Goal: Information Seeking & Learning: Learn about a topic

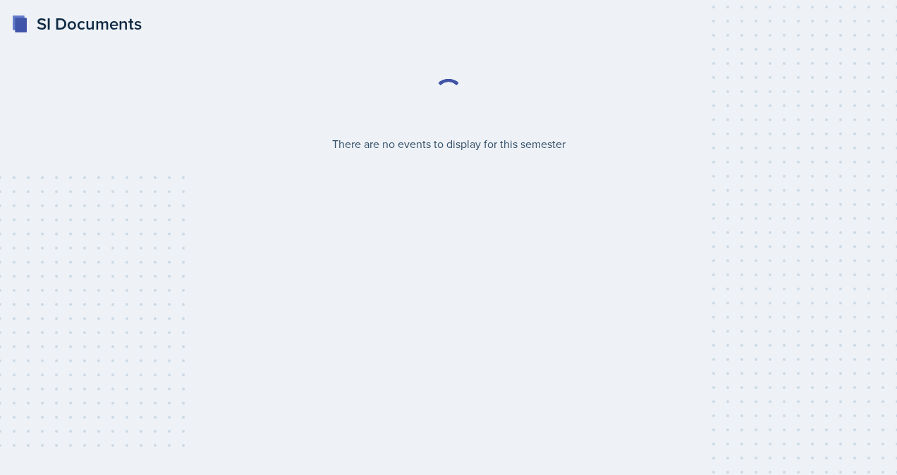
select select "2bed604d-1099-4043-b1bc-2365e8740244"
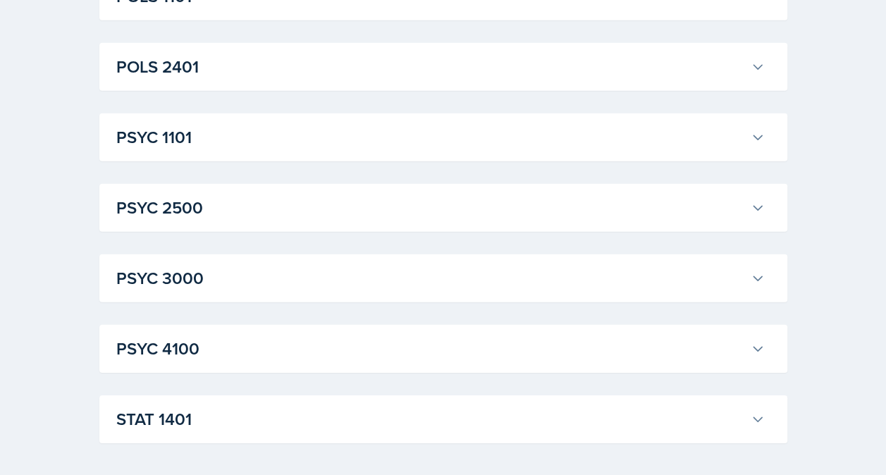
scroll to position [2049, 0]
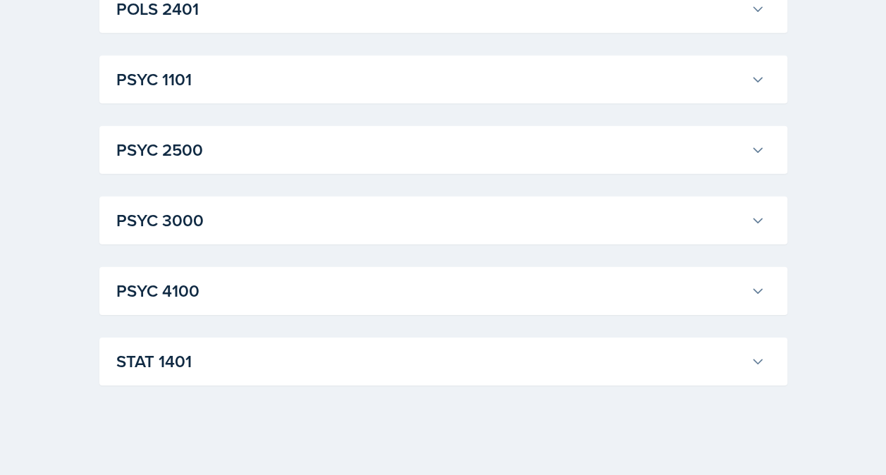
click at [514, 365] on h3 "STAT 1401" at bounding box center [430, 361] width 629 height 25
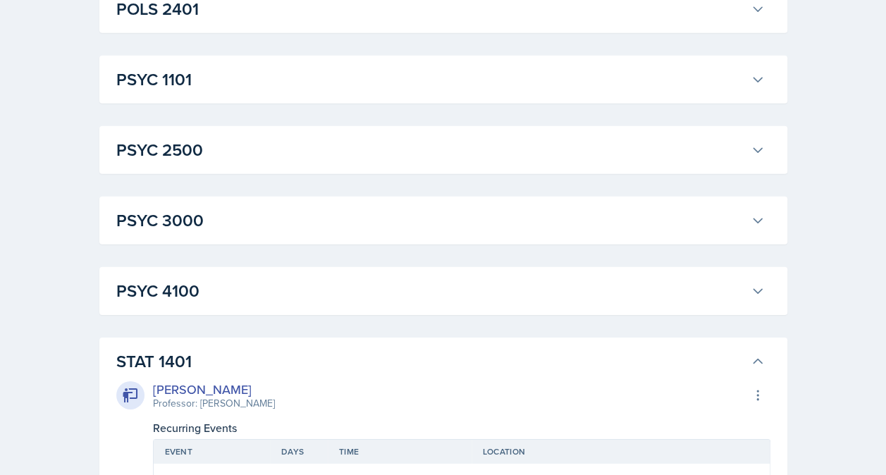
click at [492, 297] on h3 "PSYC 4100" at bounding box center [430, 291] width 629 height 25
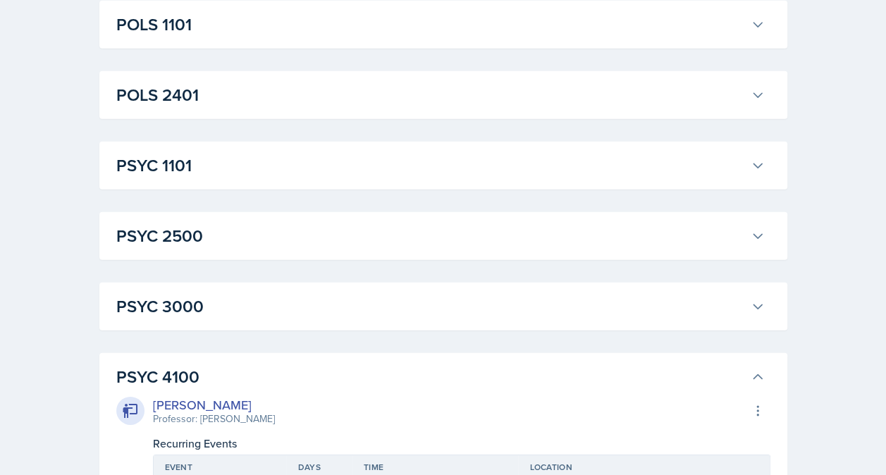
click at [482, 313] on h3 "PSYC 3000" at bounding box center [430, 306] width 629 height 25
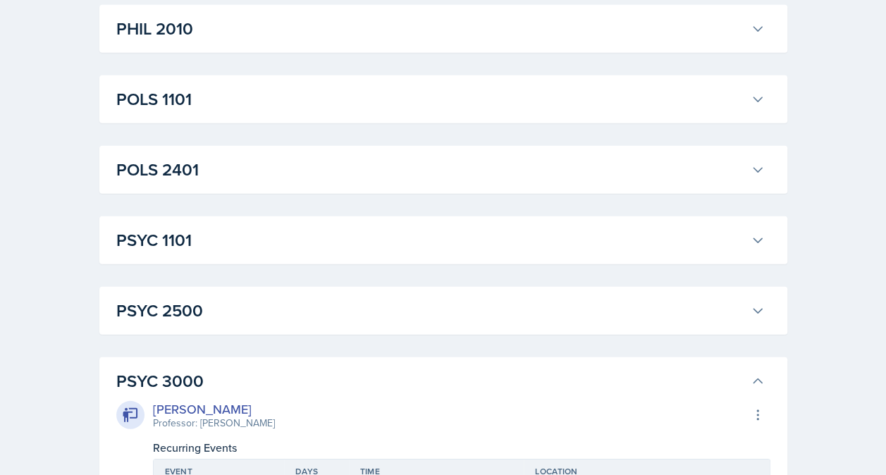
click at [482, 313] on h3 "PSYC 2500" at bounding box center [430, 310] width 629 height 25
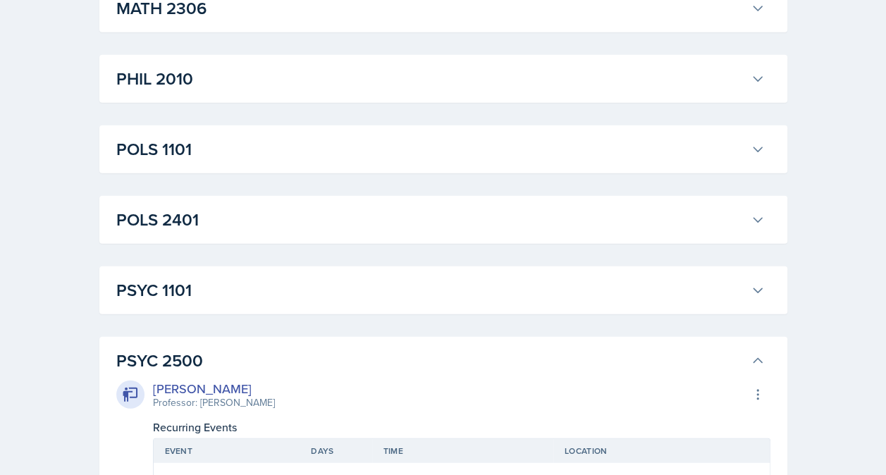
scroll to position [1834, 0]
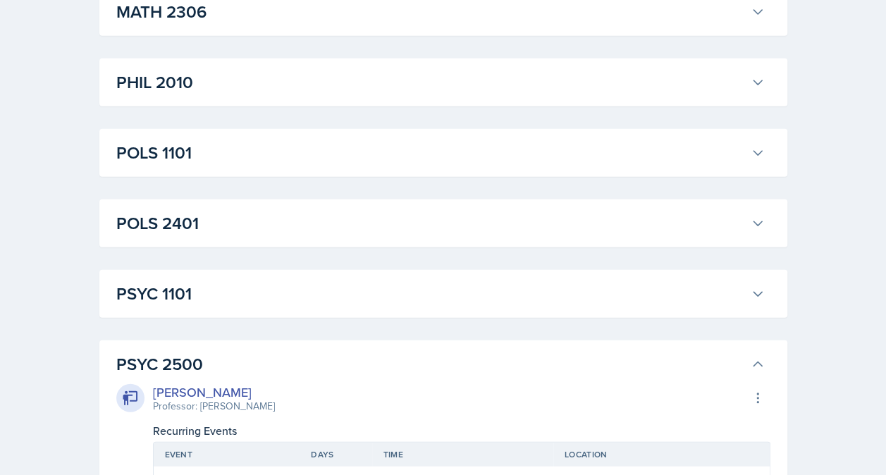
click at [481, 313] on div "PSYC 1101 [PERSON_NAME] Professor: [PERSON_NAME] Export to Google Calendar Recu…" at bounding box center [443, 294] width 688 height 48
click at [478, 310] on div "PSYC 1101 [PERSON_NAME] Professor: [PERSON_NAME] Export to Google Calendar Recu…" at bounding box center [443, 294] width 688 height 48
click at [477, 303] on h3 "PSYC 1101" at bounding box center [430, 293] width 629 height 25
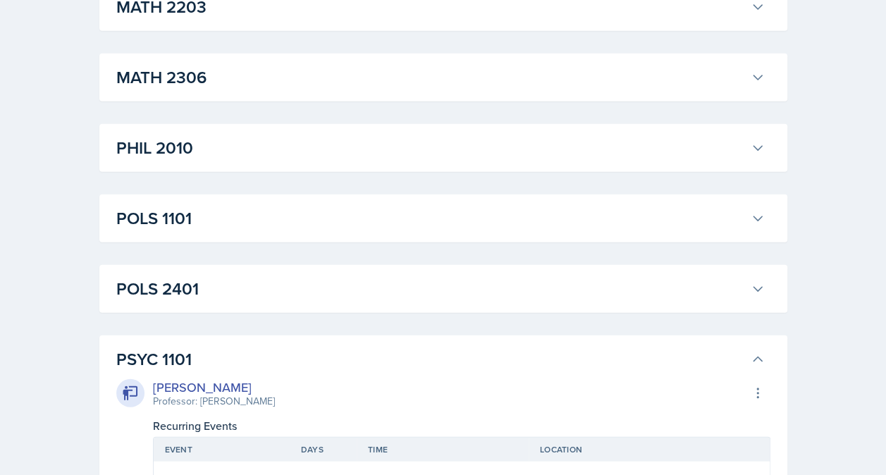
scroll to position [1749, 0]
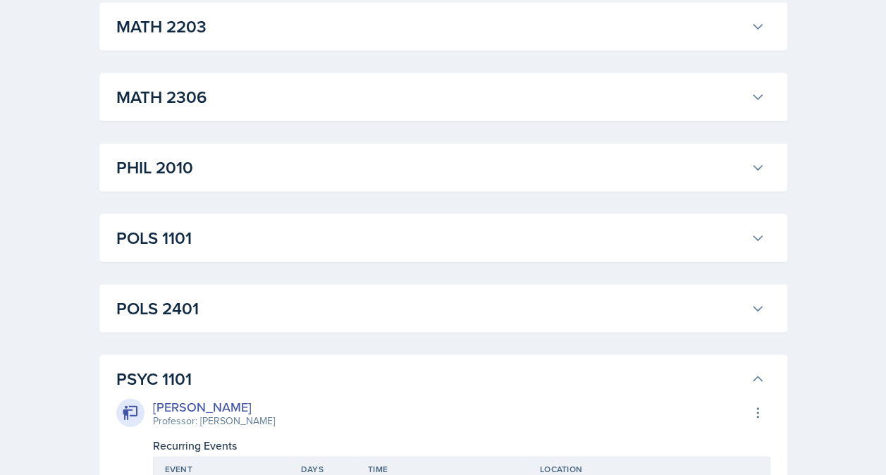
click at [477, 303] on h3 "POLS 2401" at bounding box center [430, 308] width 629 height 25
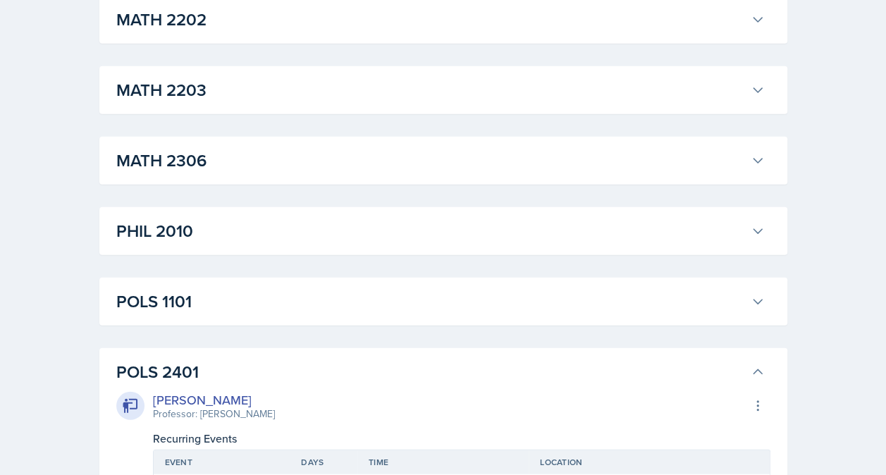
scroll to position [1684, 0]
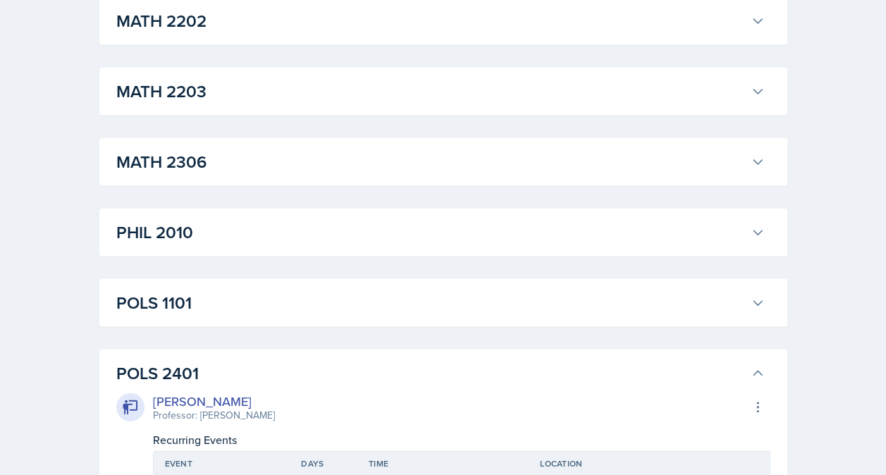
click at [476, 303] on h3 "POLS 1101" at bounding box center [430, 303] width 629 height 25
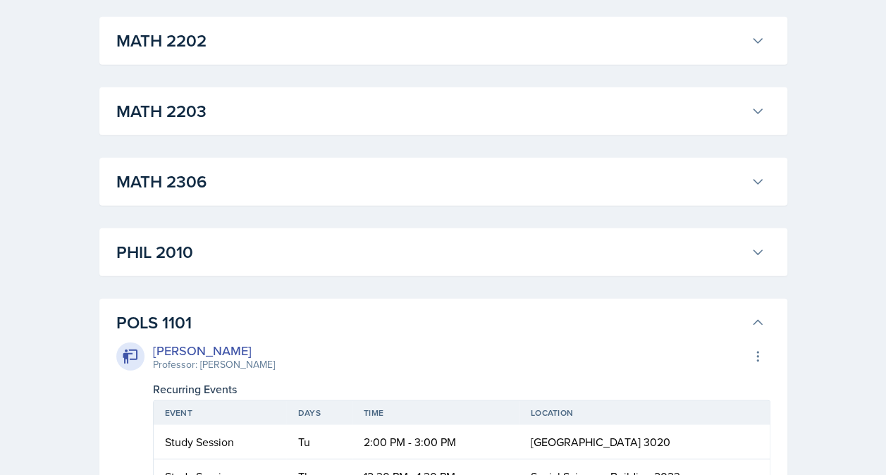
scroll to position [1650, 0]
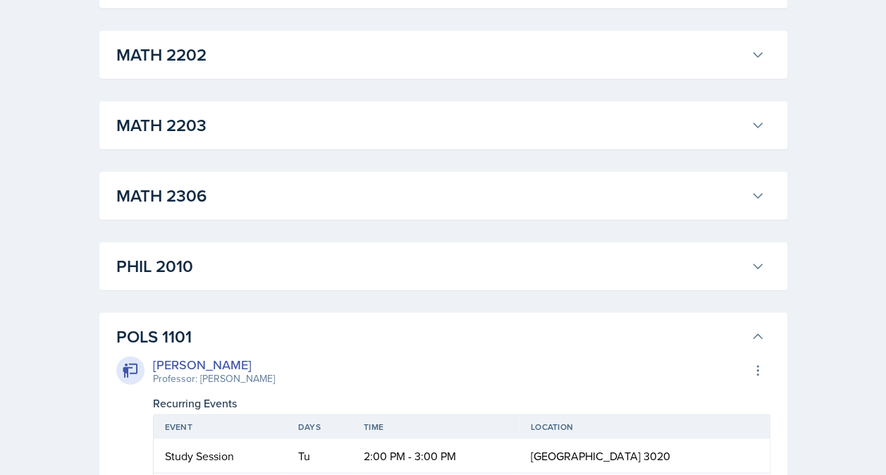
click at [443, 262] on h3 "PHIL 2010" at bounding box center [430, 266] width 629 height 25
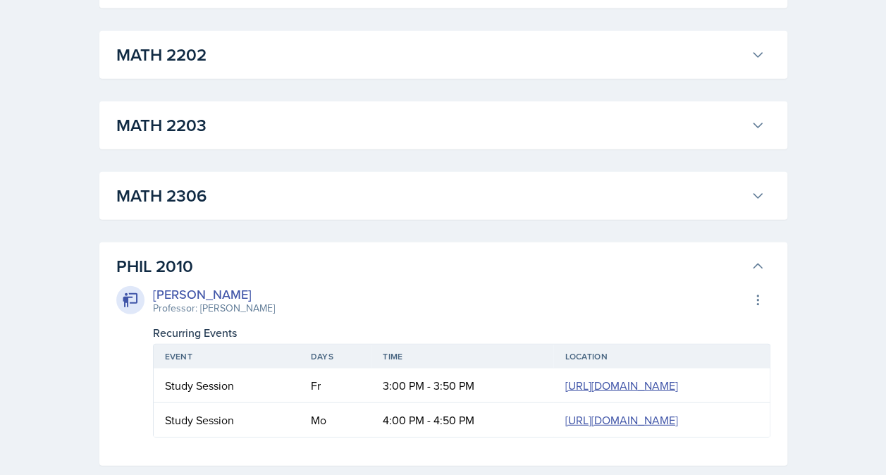
click at [439, 196] on h3 "MATH 2306" at bounding box center [430, 195] width 629 height 25
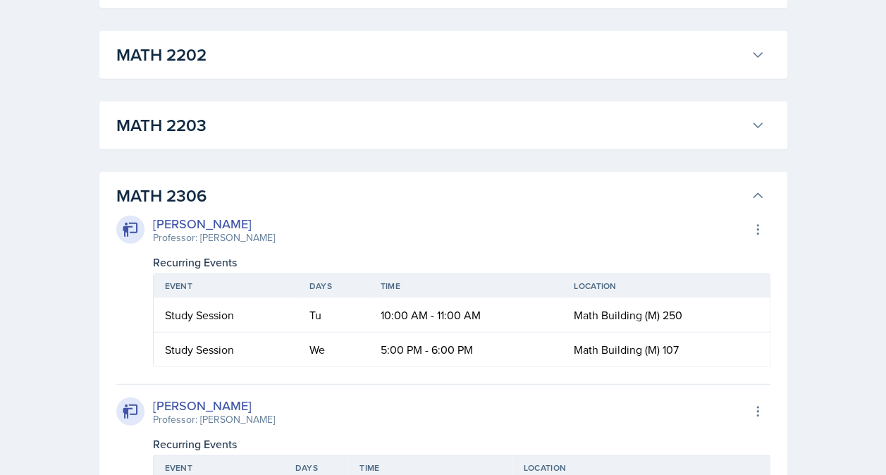
click at [427, 135] on h3 "MATH 2203" at bounding box center [430, 125] width 629 height 25
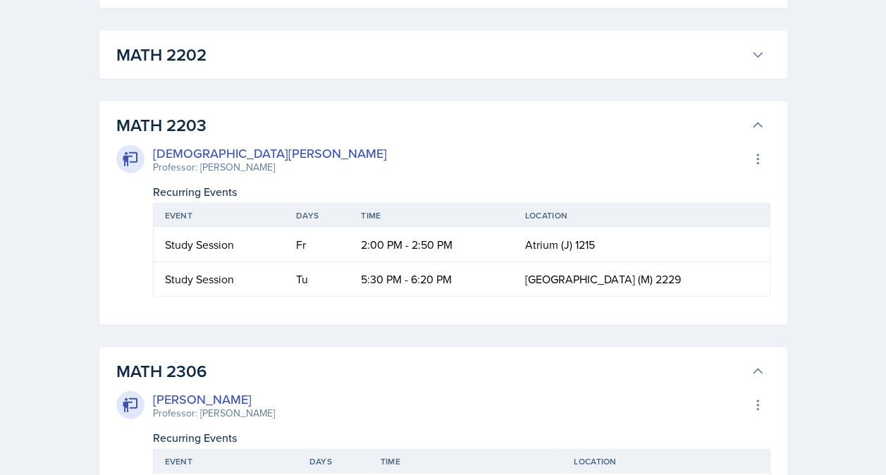
click at [395, 52] on h3 "MATH 2202" at bounding box center [430, 54] width 629 height 25
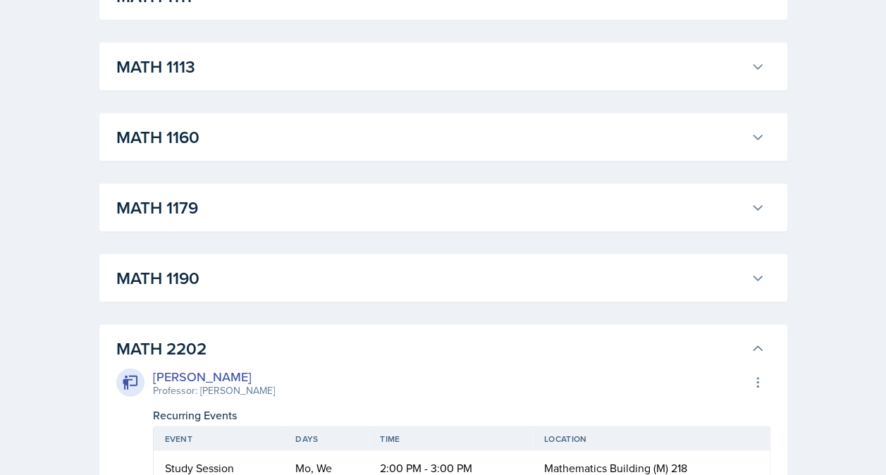
scroll to position [1339, 0]
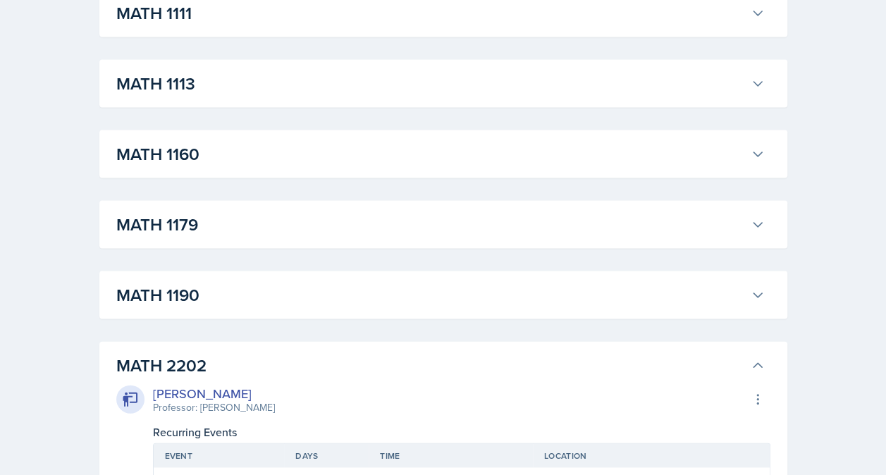
click at [439, 281] on button "MATH 1190" at bounding box center [441, 295] width 654 height 31
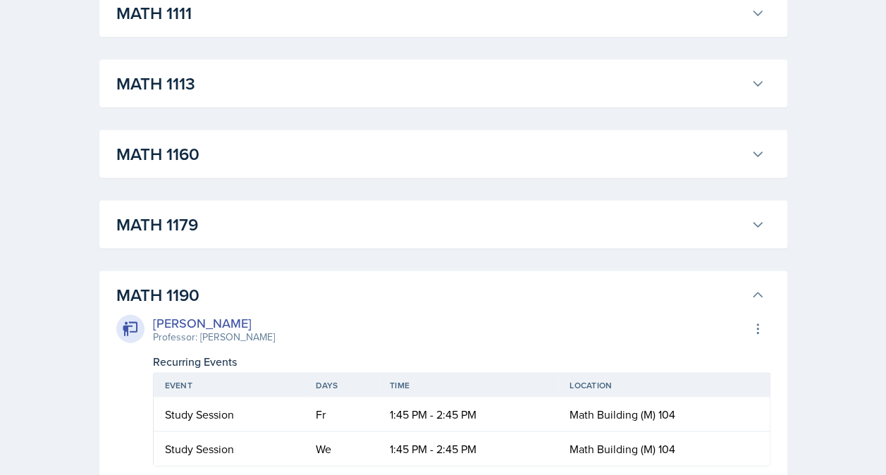
click at [427, 219] on h3 "MATH 1179" at bounding box center [430, 224] width 629 height 25
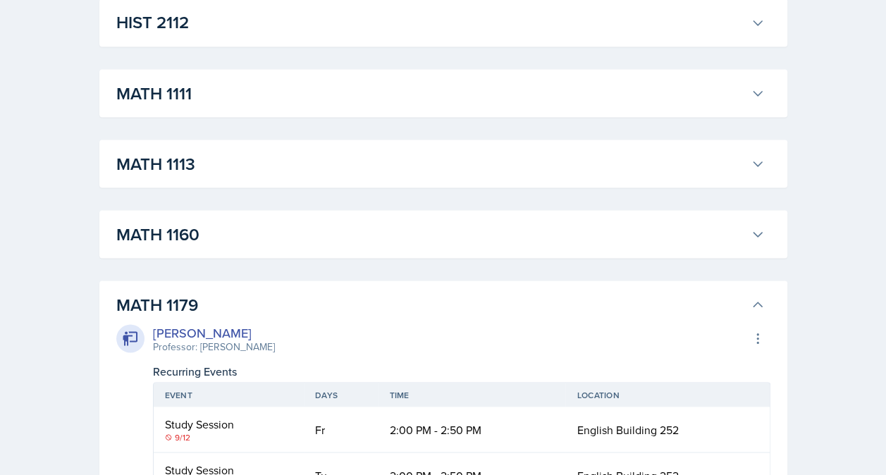
scroll to position [1252, 0]
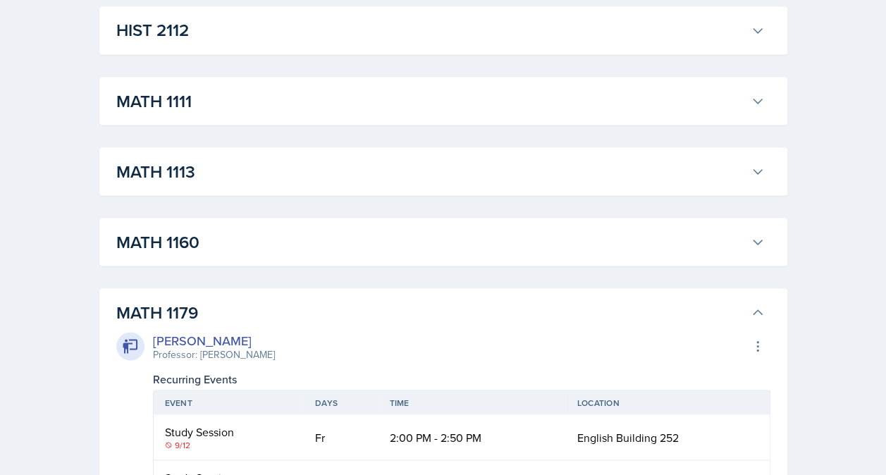
click at [427, 226] on button "MATH 1160" at bounding box center [441, 241] width 654 height 31
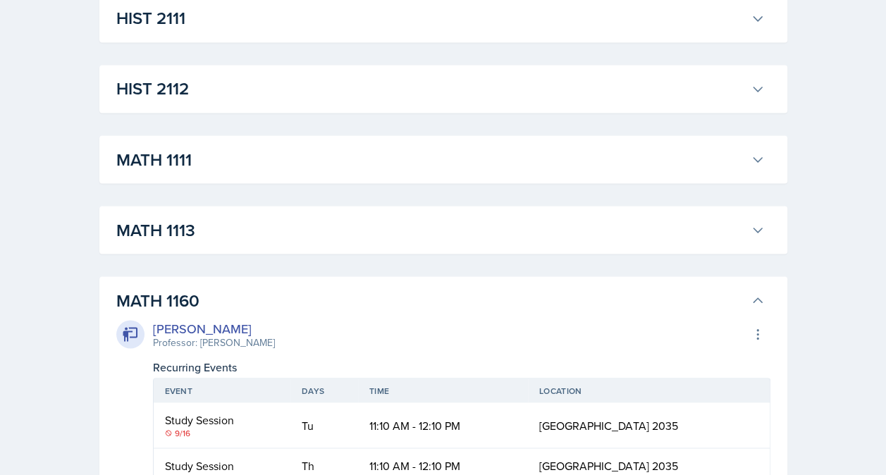
click at [427, 225] on h3 "MATH 1113" at bounding box center [430, 229] width 629 height 25
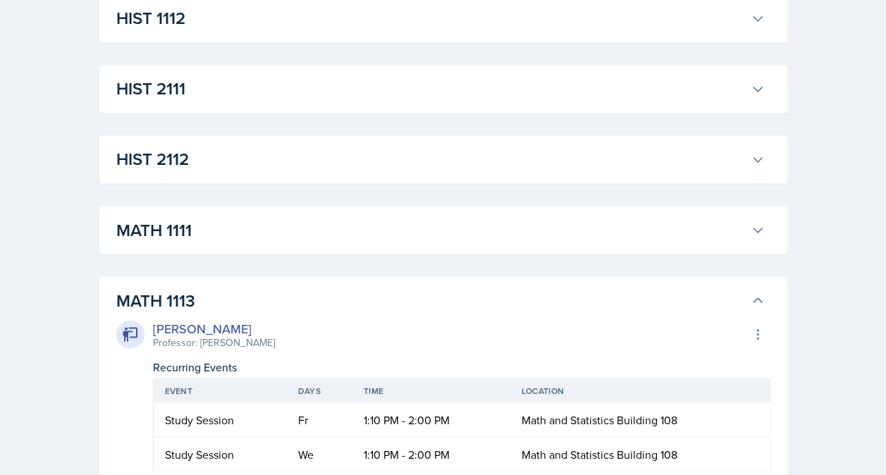
scroll to position [1123, 0]
click at [420, 230] on h3 "MATH 1111" at bounding box center [430, 229] width 629 height 25
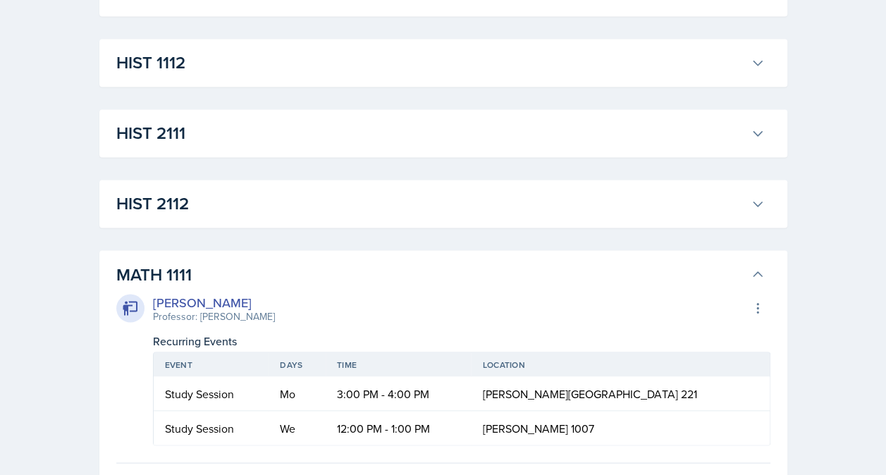
scroll to position [1063, 0]
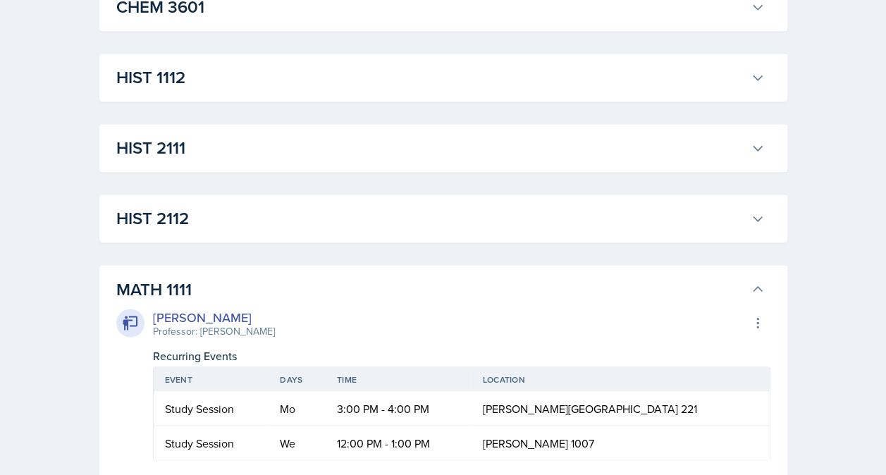
click at [420, 230] on h3 "HIST 2112" at bounding box center [430, 218] width 629 height 25
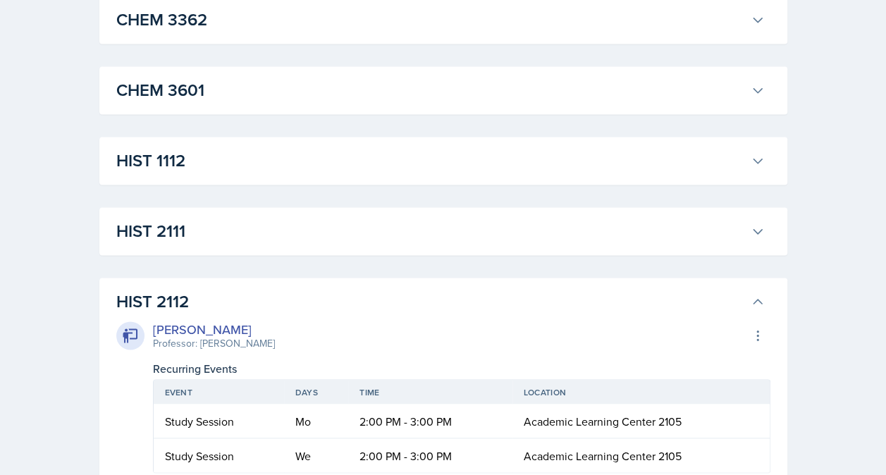
scroll to position [967, 0]
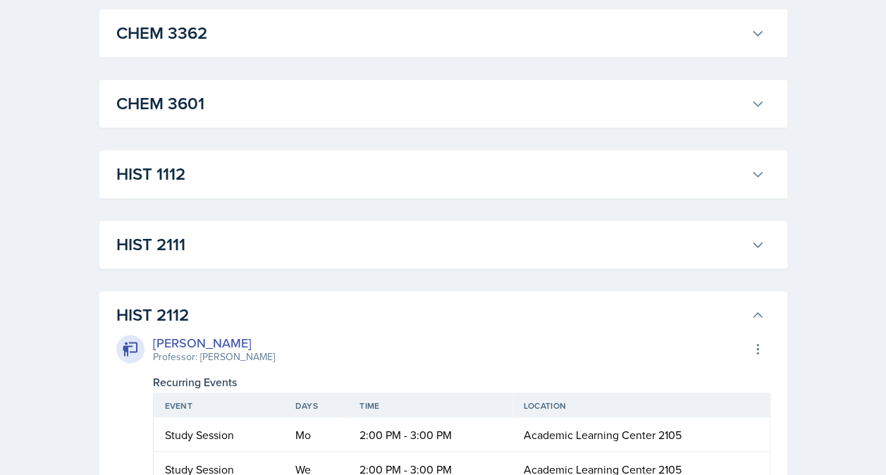
click at [420, 230] on button "HIST 2111" at bounding box center [441, 244] width 654 height 31
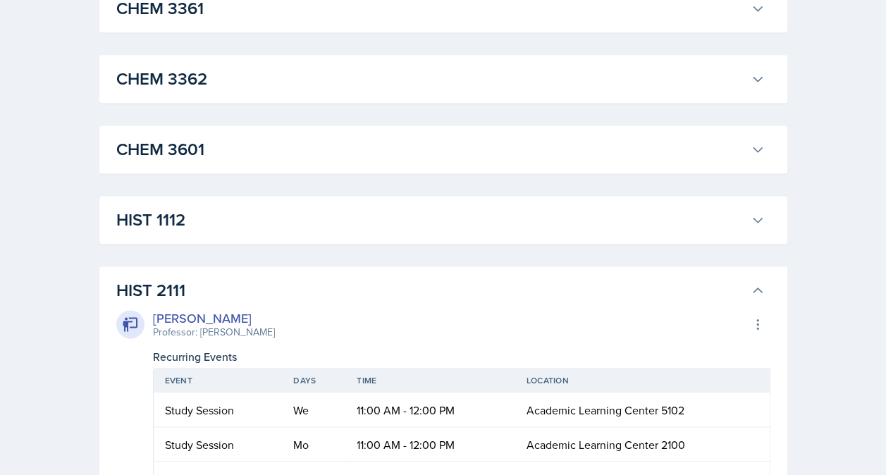
scroll to position [915, 0]
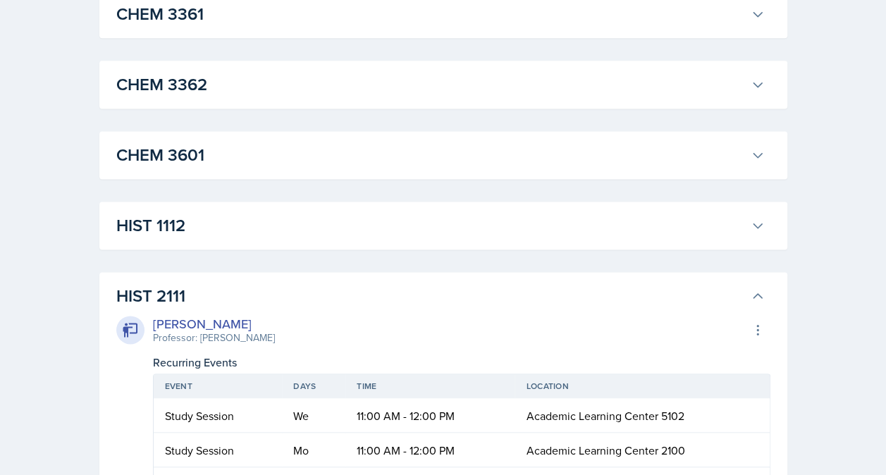
drag, startPoint x: 420, startPoint y: 230, endPoint x: 307, endPoint y: 245, distance: 114.5
click at [307, 245] on div "HIST 1112 [PERSON_NAME] Professor: [PERSON_NAME] Export to Google Calendar Recu…" at bounding box center [443, 226] width 688 height 48
click at [310, 231] on h3 "HIST 1112" at bounding box center [430, 225] width 629 height 25
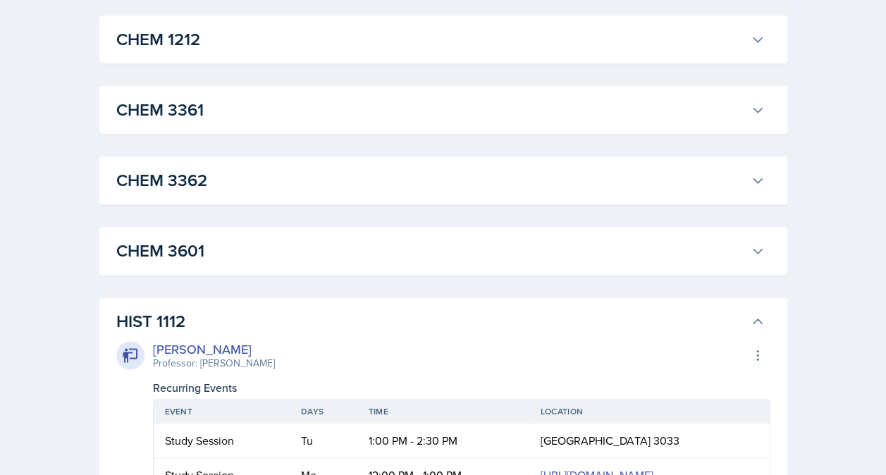
click at [311, 241] on h3 "CHEM 3601" at bounding box center [430, 250] width 629 height 25
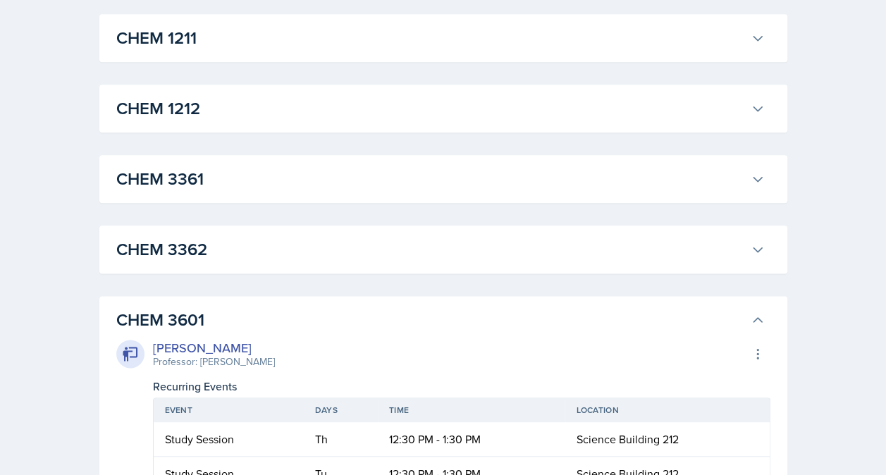
click at [311, 241] on h3 "CHEM 3362" at bounding box center [430, 249] width 629 height 25
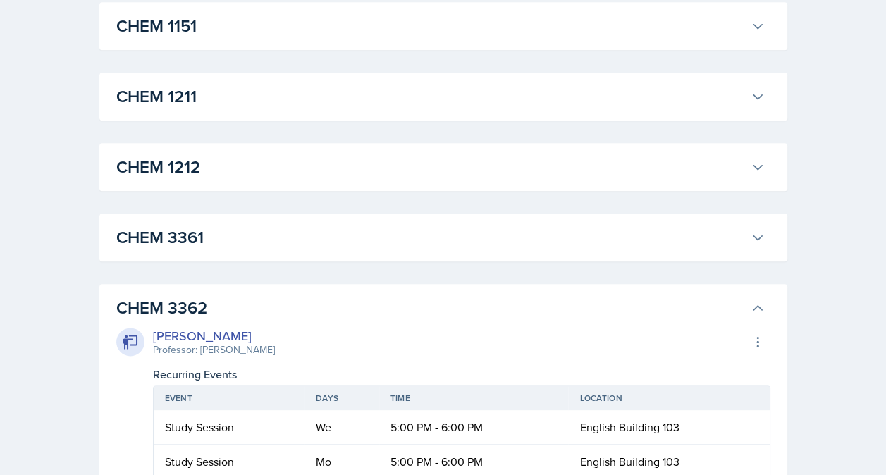
click at [311, 241] on h3 "CHEM 3361" at bounding box center [430, 237] width 629 height 25
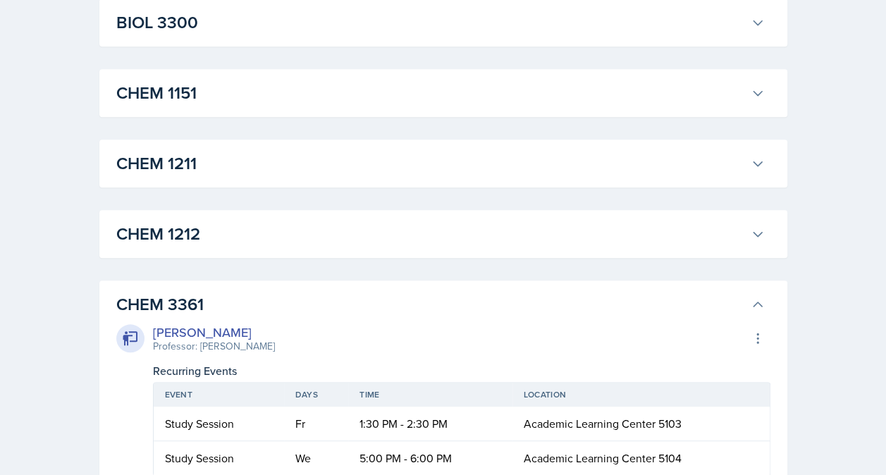
scroll to position [607, 0]
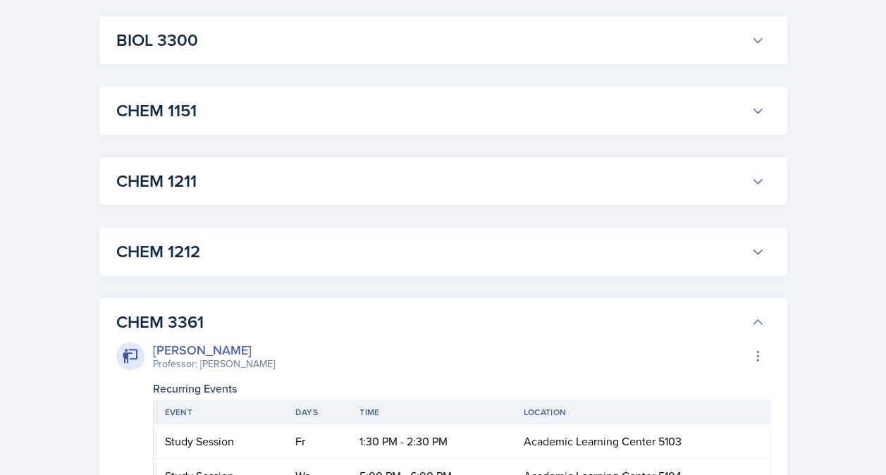
drag, startPoint x: 311, startPoint y: 241, endPoint x: 251, endPoint y: 246, distance: 60.1
click at [251, 246] on h3 "CHEM 1212" at bounding box center [430, 251] width 629 height 25
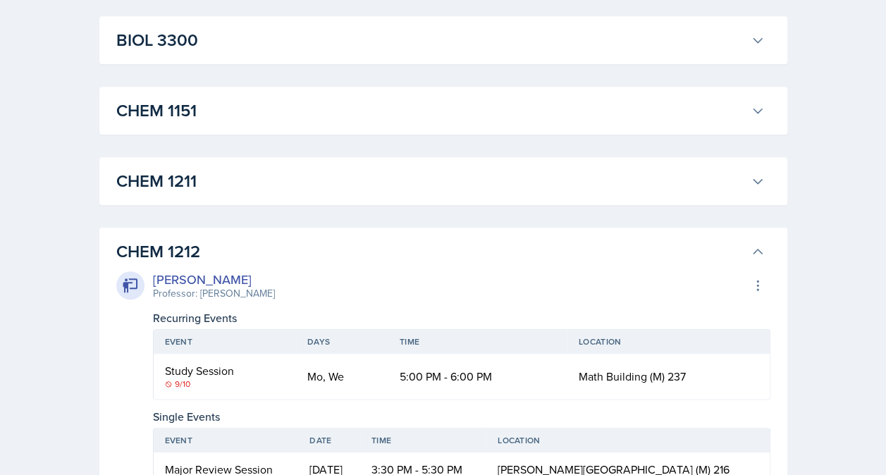
click at [254, 247] on h3 "CHEM 1212" at bounding box center [430, 251] width 629 height 25
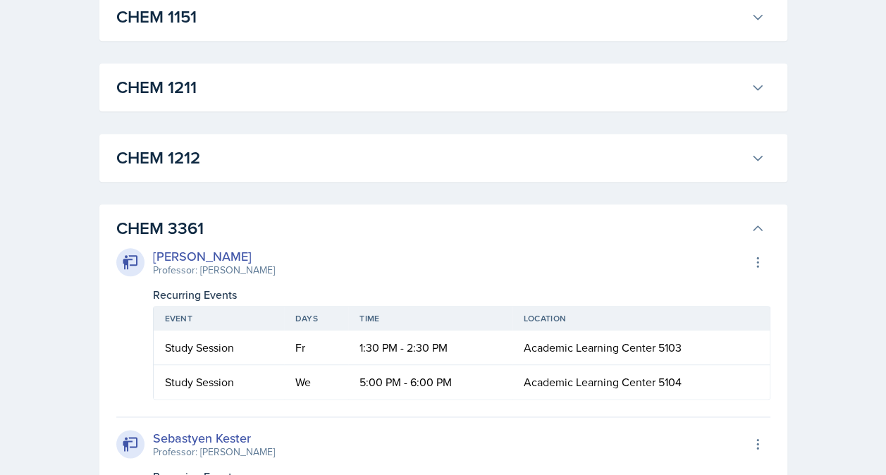
scroll to position [700, 0]
drag, startPoint x: 267, startPoint y: 255, endPoint x: 150, endPoint y: 246, distance: 118.1
click at [150, 248] on div "[PERSON_NAME] Professor: [PERSON_NAME] Export to Google Calendar" at bounding box center [443, 263] width 654 height 31
copy div "[PERSON_NAME]"
click at [525, 153] on h3 "CHEM 1212" at bounding box center [430, 158] width 629 height 25
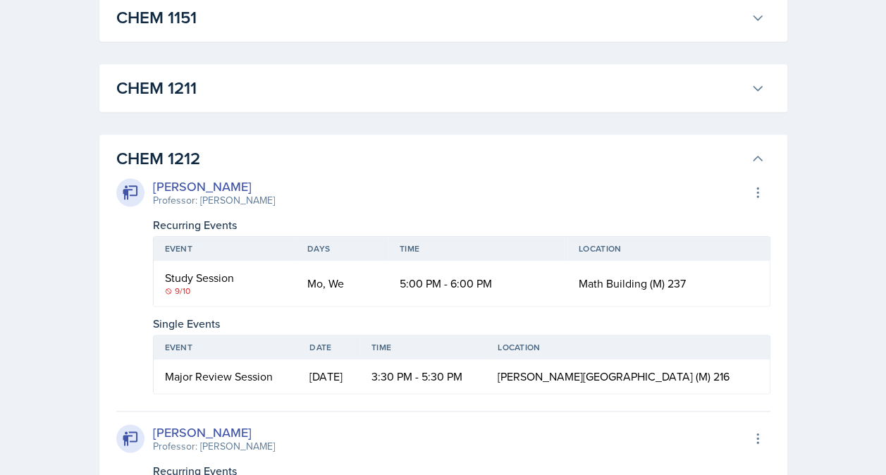
click at [507, 94] on h3 "CHEM 1211" at bounding box center [430, 87] width 629 height 25
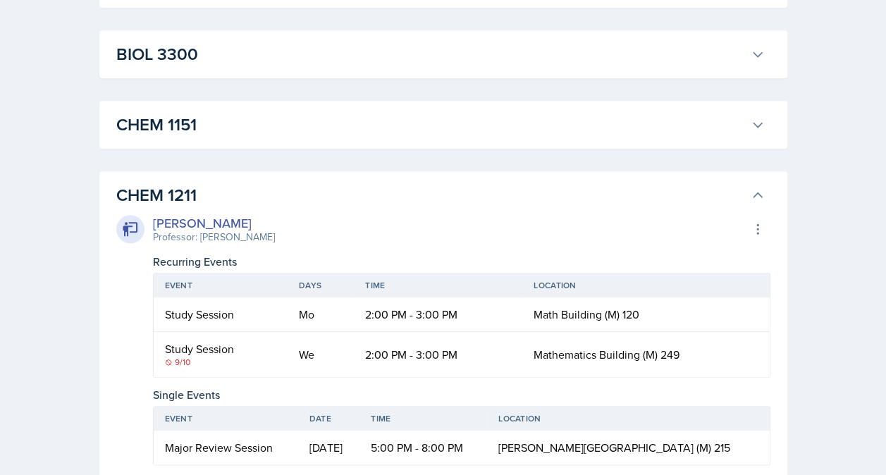
scroll to position [482, 0]
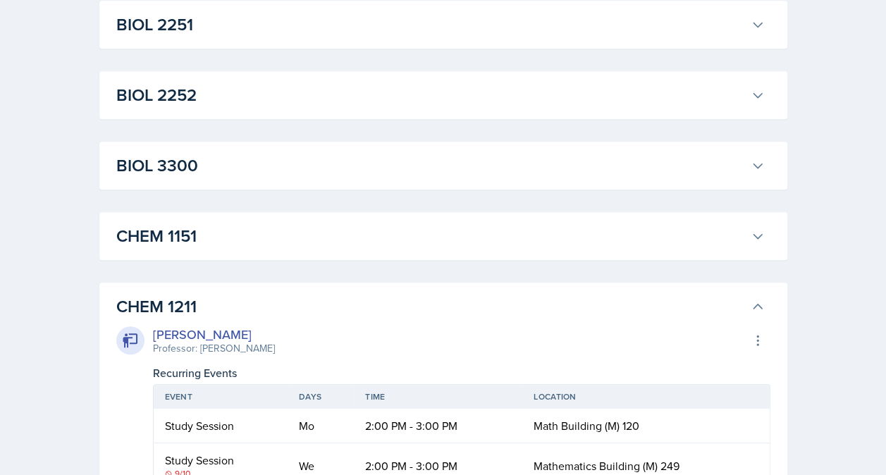
click at [524, 229] on h3 "CHEM 1151" at bounding box center [430, 236] width 629 height 25
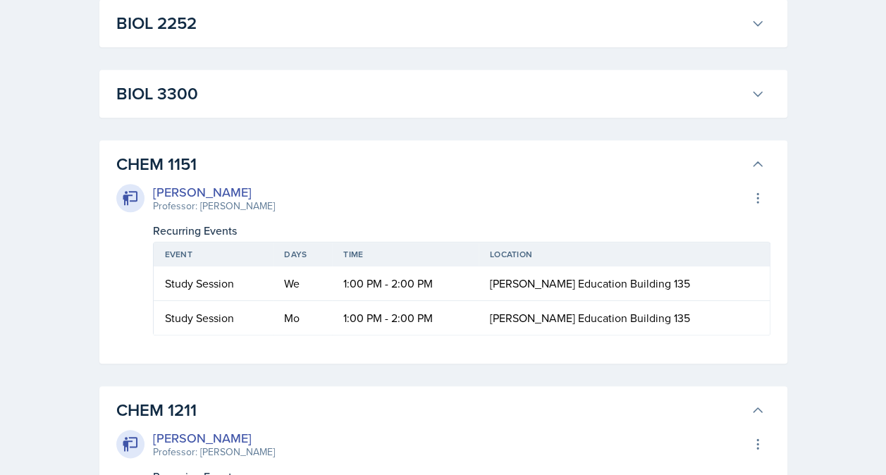
scroll to position [417, 0]
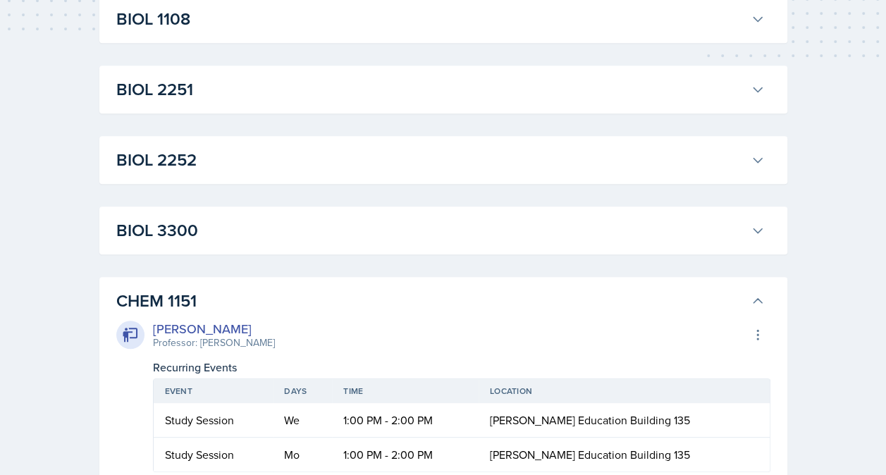
click at [545, 239] on h3 "BIOL 3300" at bounding box center [430, 230] width 629 height 25
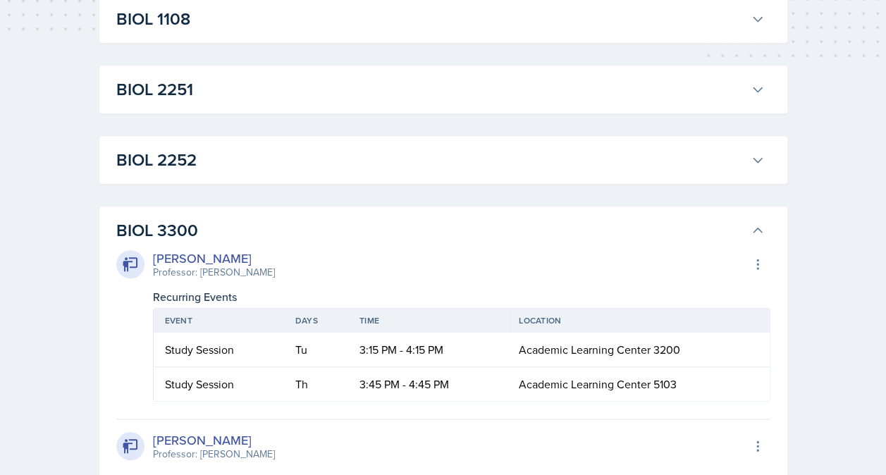
click at [537, 173] on button "BIOL 2252" at bounding box center [441, 160] width 654 height 31
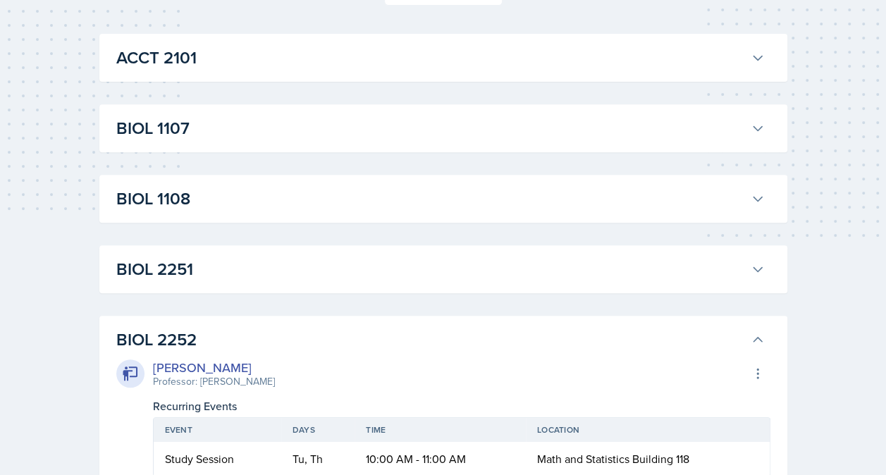
scroll to position [236, 0]
click at [549, 265] on h3 "BIOL 2251" at bounding box center [430, 269] width 629 height 25
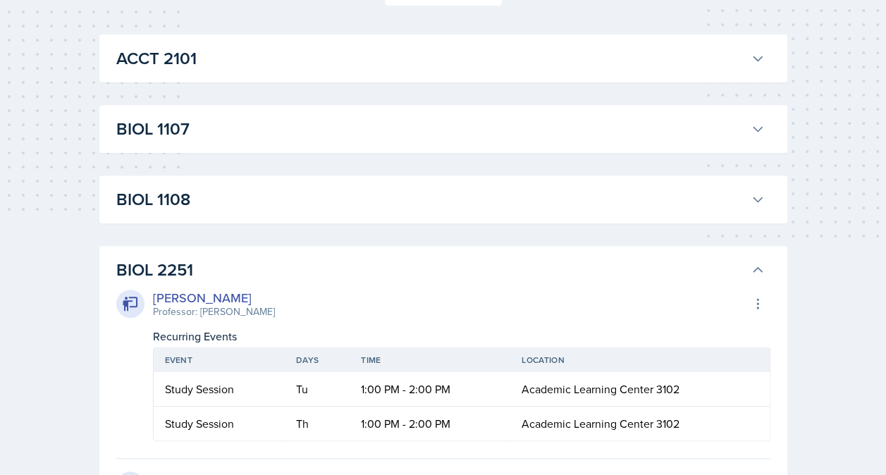
click at [526, 189] on h3 "BIOL 1108" at bounding box center [430, 199] width 629 height 25
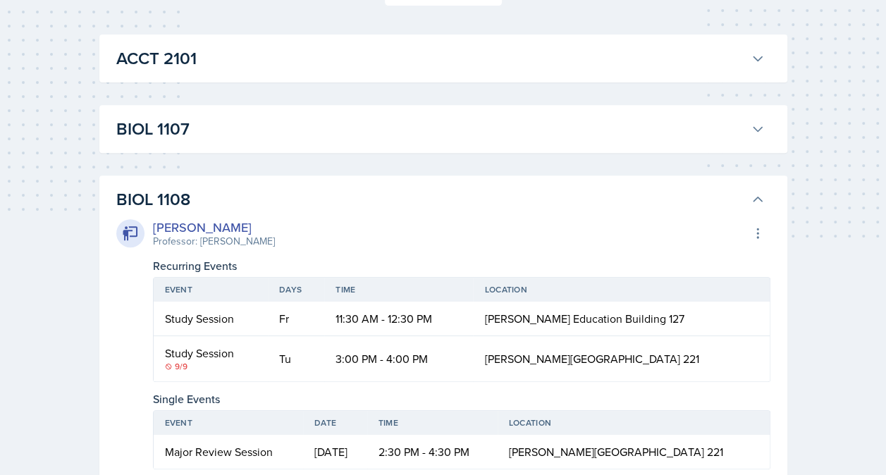
click at [522, 121] on h3 "BIOL 1107" at bounding box center [430, 128] width 629 height 25
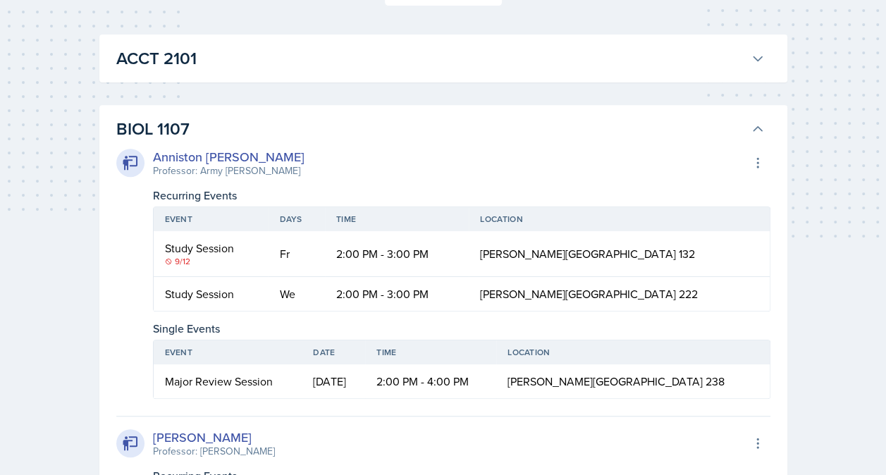
click at [507, 54] on h3 "ACCT 2101" at bounding box center [430, 58] width 629 height 25
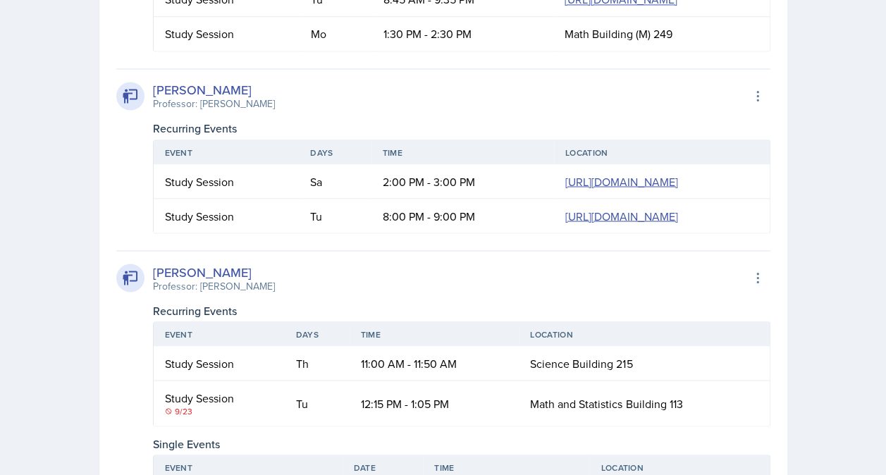
scroll to position [14478, 0]
